Goal: Task Accomplishment & Management: Manage account settings

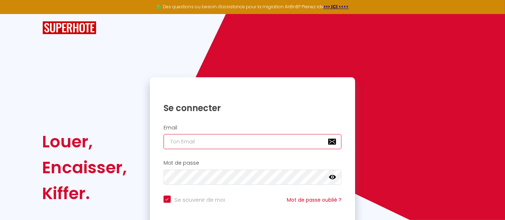
click at [221, 143] on input "email" at bounding box center [252, 141] width 178 height 15
type input "[PERSON_NAME][EMAIL_ADDRESS][DOMAIN_NAME]"
checkbox input "true"
click at [215, 141] on input "[PERSON_NAME][EMAIL_ADDRESS][DOMAIN_NAME]" at bounding box center [252, 141] width 178 height 15
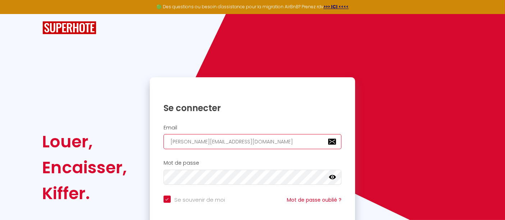
type input "[PERSON_NAME]@erkha.f"
checkbox input "true"
type input "[PERSON_NAME][EMAIL_ADDRESS][DOMAIN_NAME]"
checkbox input "true"
type input "[PERSON_NAME][EMAIL_ADDRESS][DOMAIN_NAME]"
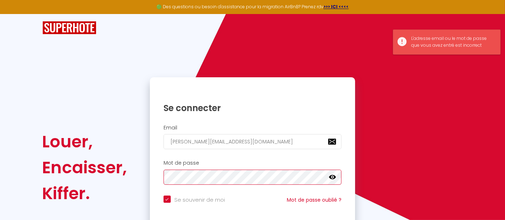
checkbox input "true"
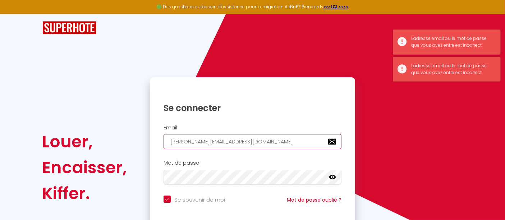
drag, startPoint x: 189, startPoint y: 142, endPoint x: 250, endPoint y: 148, distance: 61.8
click at [250, 148] on input "[PERSON_NAME][EMAIL_ADDRESS][DOMAIN_NAME]" at bounding box center [252, 141] width 178 height 15
type input "[PERSON_NAME]."
checkbox input "true"
type input "[PERSON_NAME].r"
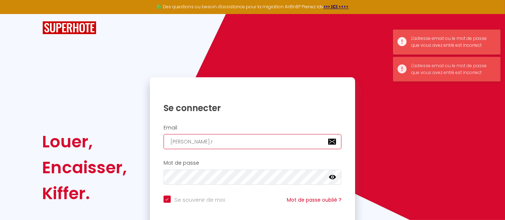
checkbox input "true"
type input "[PERSON_NAME].ra"
checkbox input "true"
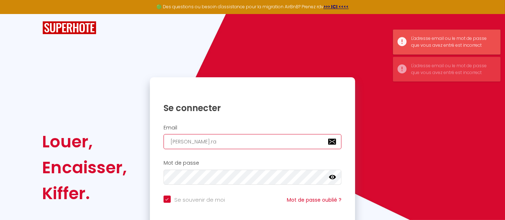
type input "[PERSON_NAME].ran"
checkbox input "true"
type input "[PERSON_NAME].[PERSON_NAME]"
checkbox input "true"
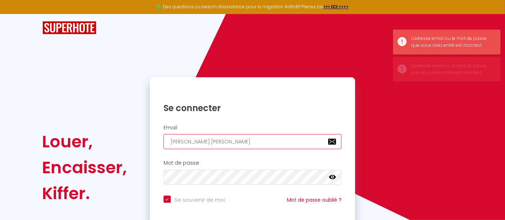
type input "[PERSON_NAME].[PERSON_NAME]"
checkbox input "true"
type input "[PERSON_NAME].[PERSON_NAME]"
checkbox input "true"
type input "[PERSON_NAME].randeni"
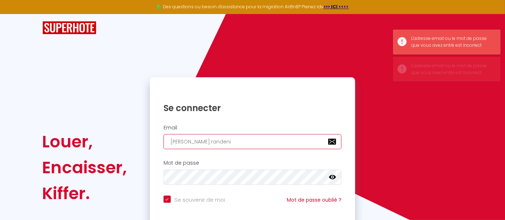
checkbox input "true"
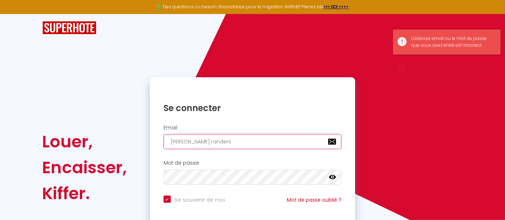
type input "[PERSON_NAME].randeniy"
checkbox input "true"
type input "[PERSON_NAME].randeniya"
checkbox input "true"
type input "[PERSON_NAME].randeniya@"
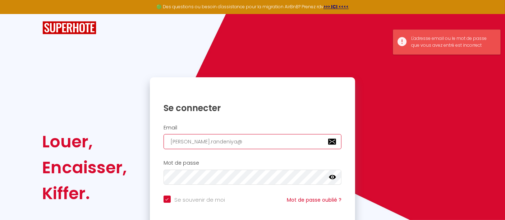
checkbox input "true"
type input "[PERSON_NAME].randeniya@o"
checkbox input "true"
type input "[PERSON_NAME].randeniya@ou"
checkbox input "true"
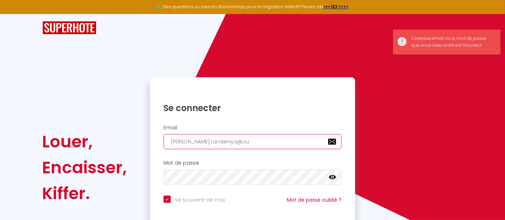
type input "[PERSON_NAME].randeniya@out"
checkbox input "true"
type input "[PERSON_NAME].randeniya@outl"
checkbox input "true"
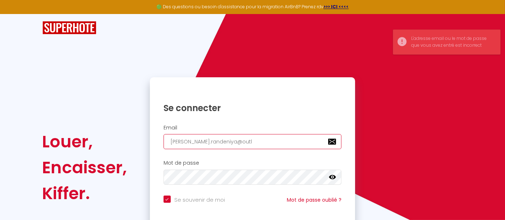
type input "[PERSON_NAME].randeniya@outlo"
checkbox input "true"
type input "[PERSON_NAME].randeniya@outloo"
checkbox input "true"
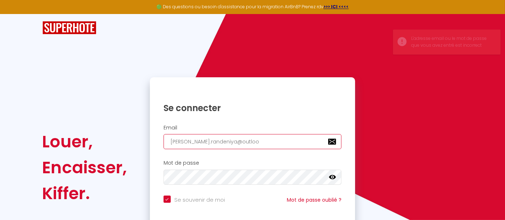
type input "[PERSON_NAME][EMAIL_ADDRESS]"
checkbox input "true"
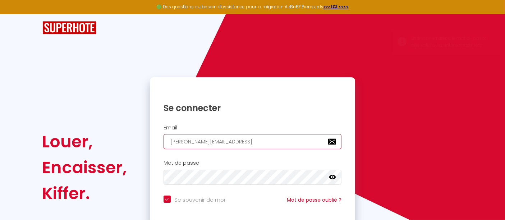
type input "[PERSON_NAME][EMAIL_ADDRESS]."
checkbox input "true"
type input "[PERSON_NAME].randeniya@outlook.c"
checkbox input "true"
type input "[PERSON_NAME][EMAIL_ADDRESS][DOMAIN_NAME]"
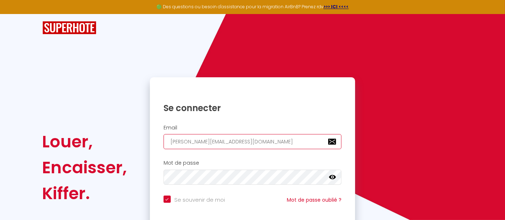
checkbox input "true"
type input "[PERSON_NAME][EMAIL_ADDRESS][DOMAIN_NAME]"
checkbox input "true"
type input "[PERSON_NAME][EMAIL_ADDRESS][DOMAIN_NAME]"
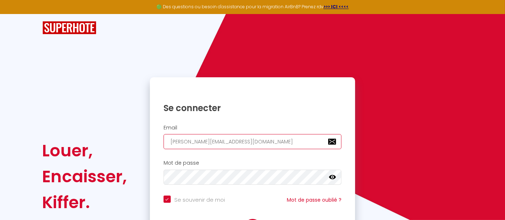
checkbox input "true"
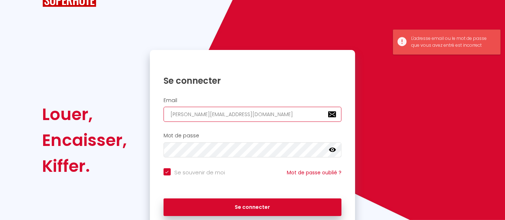
scroll to position [40, 0]
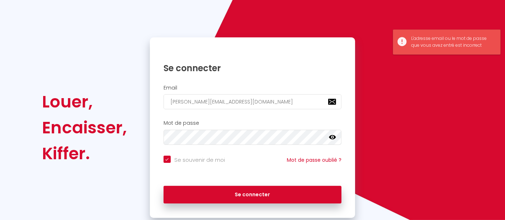
click at [333, 140] on icon at bounding box center [332, 137] width 7 height 7
